Goal: Task Accomplishment & Management: Manage account settings

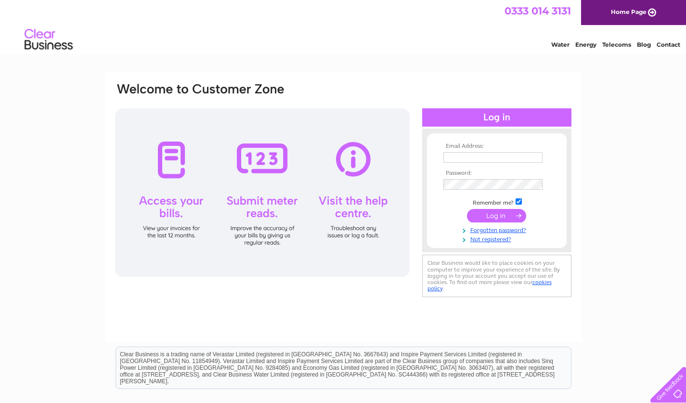
type input "[EMAIL_ADDRESS][DOMAIN_NAME]"
click at [488, 215] on input "submit" at bounding box center [496, 215] width 59 height 13
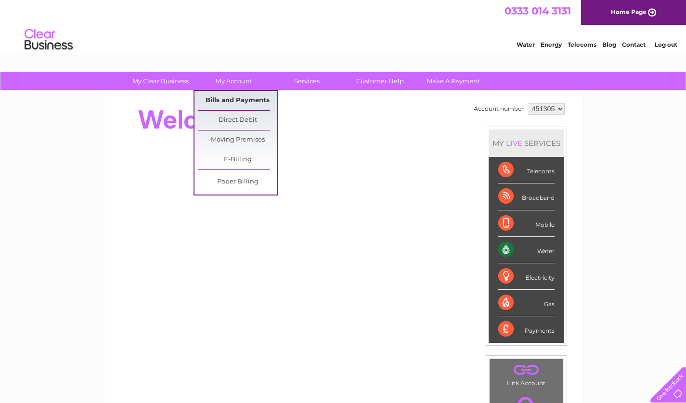
click at [243, 96] on link "Bills and Payments" at bounding box center [237, 100] width 79 height 19
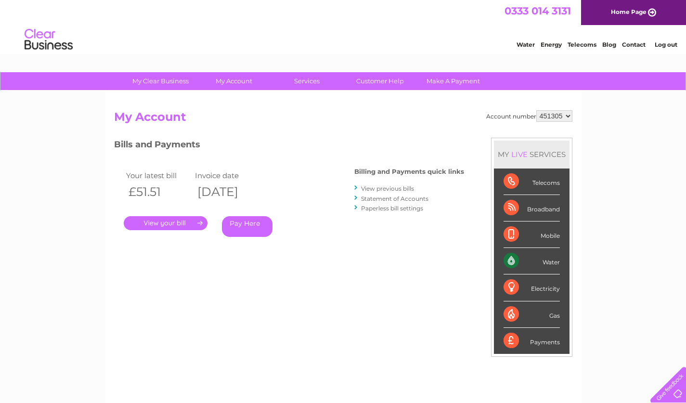
click at [167, 223] on link "." at bounding box center [166, 223] width 84 height 14
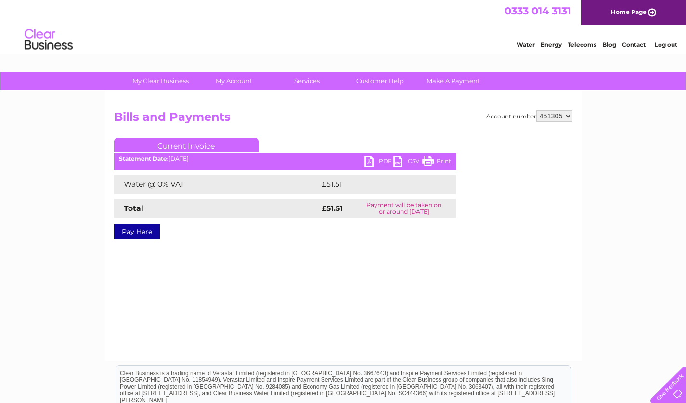
click at [380, 160] on link "PDF" at bounding box center [379, 163] width 29 height 14
